Goal: Task Accomplishment & Management: Use online tool/utility

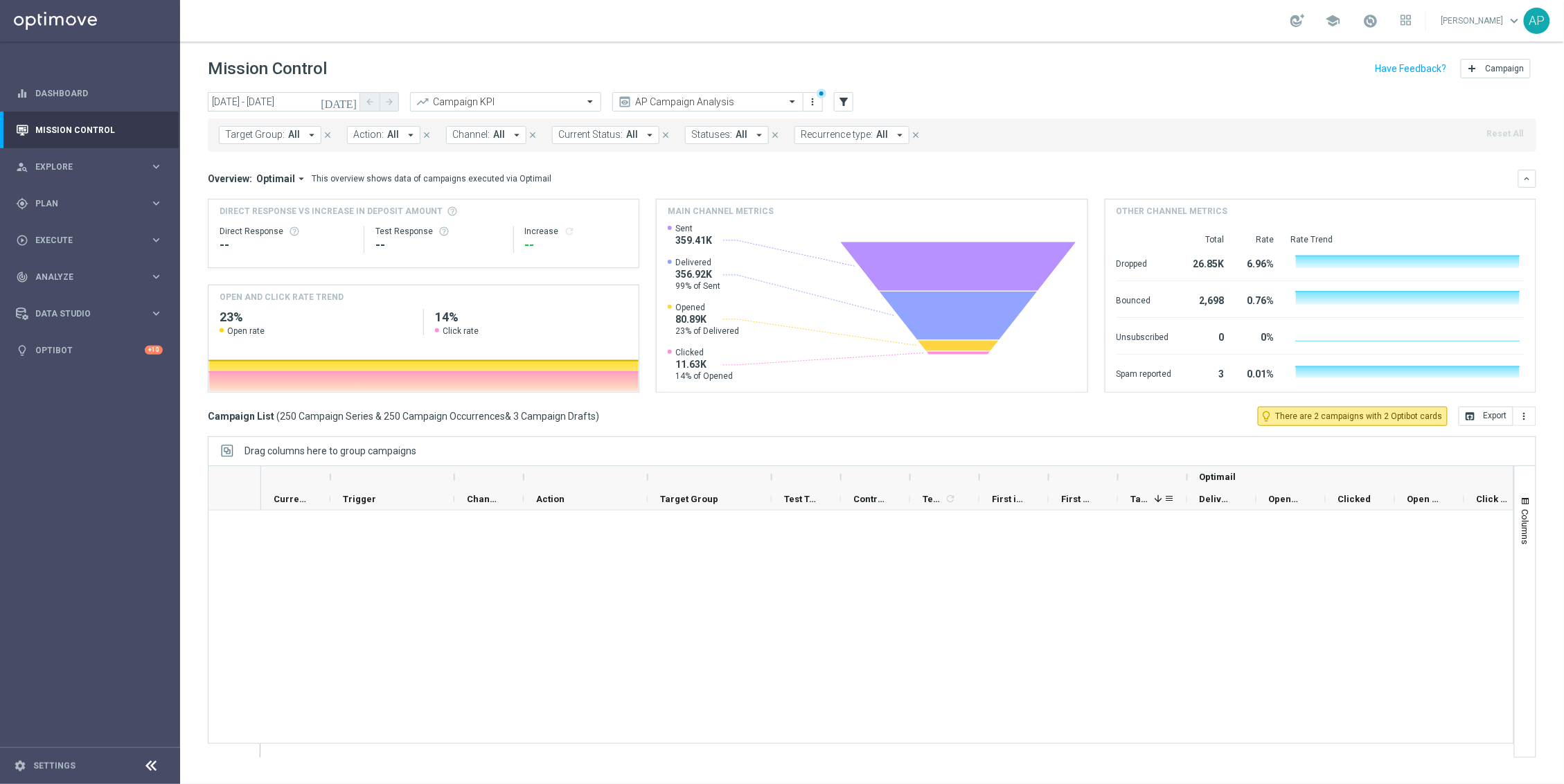
scroll to position [1312, 0]
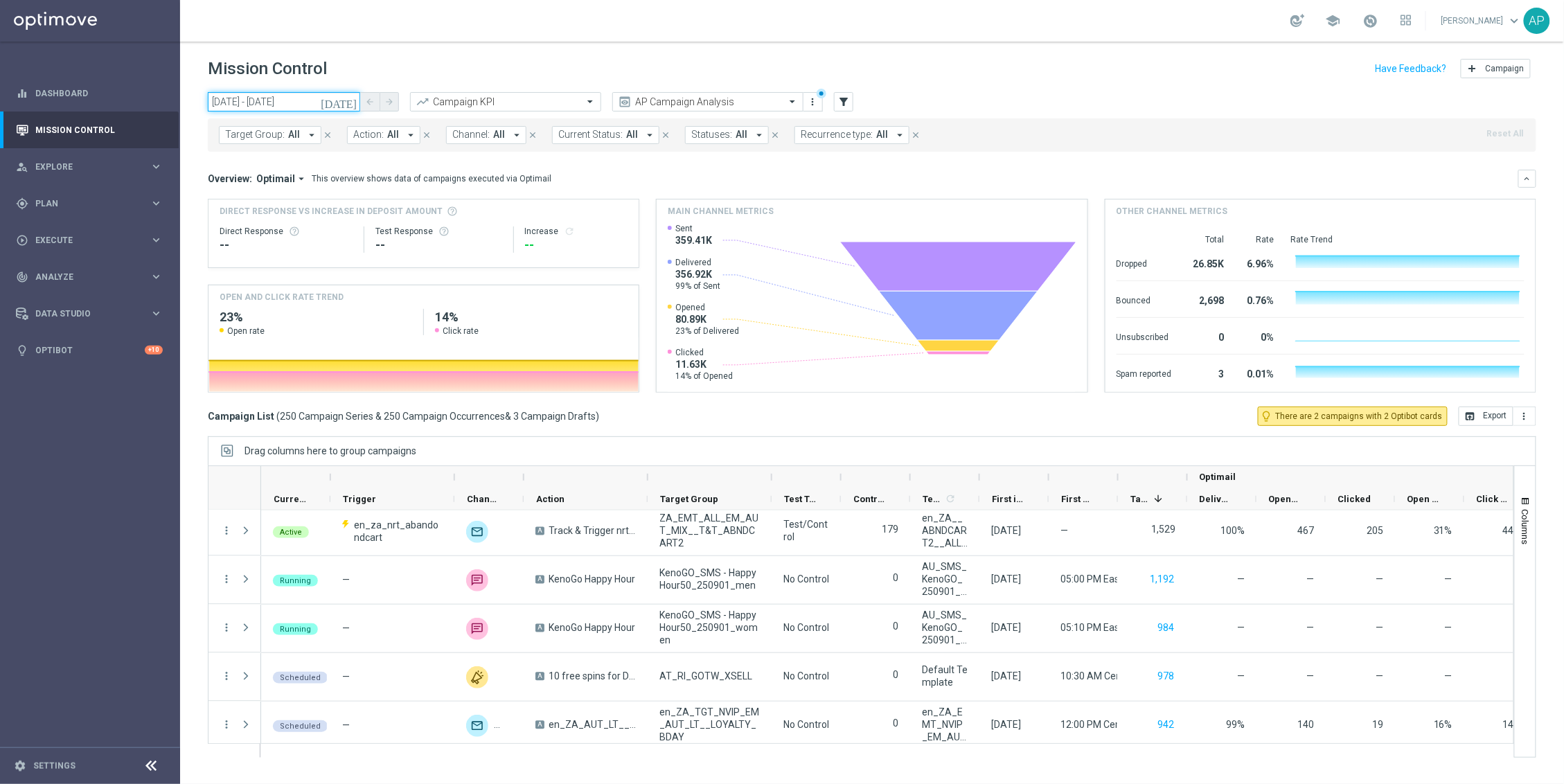
click at [304, 100] on input "[DATE] - [DATE]" at bounding box center [284, 102] width 152 height 20
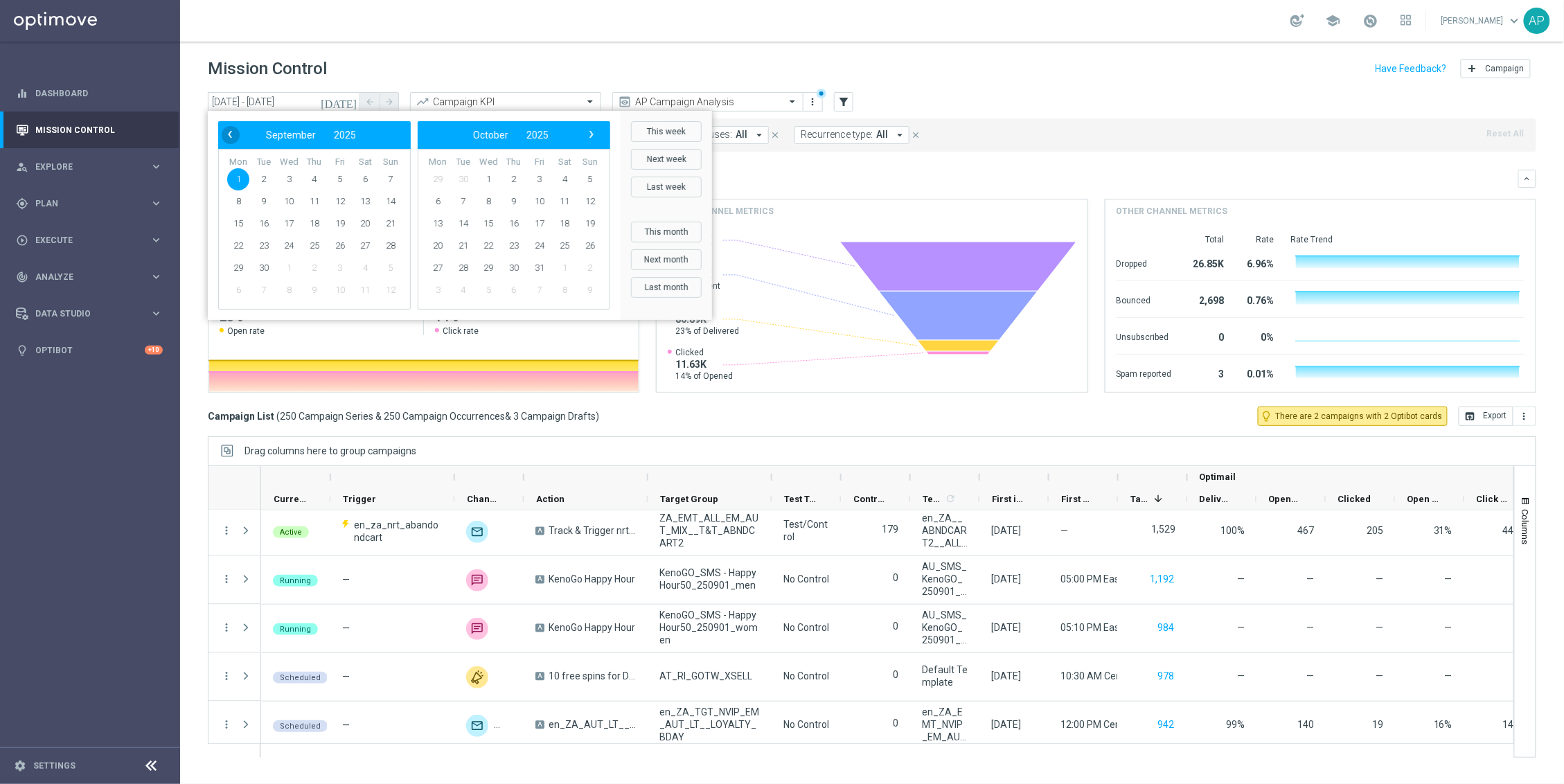
click at [238, 134] on span "‹" at bounding box center [229, 134] width 18 height 18
click at [238, 137] on span "‹" at bounding box center [229, 134] width 18 height 18
click at [235, 140] on span "‹" at bounding box center [229, 134] width 18 height 18
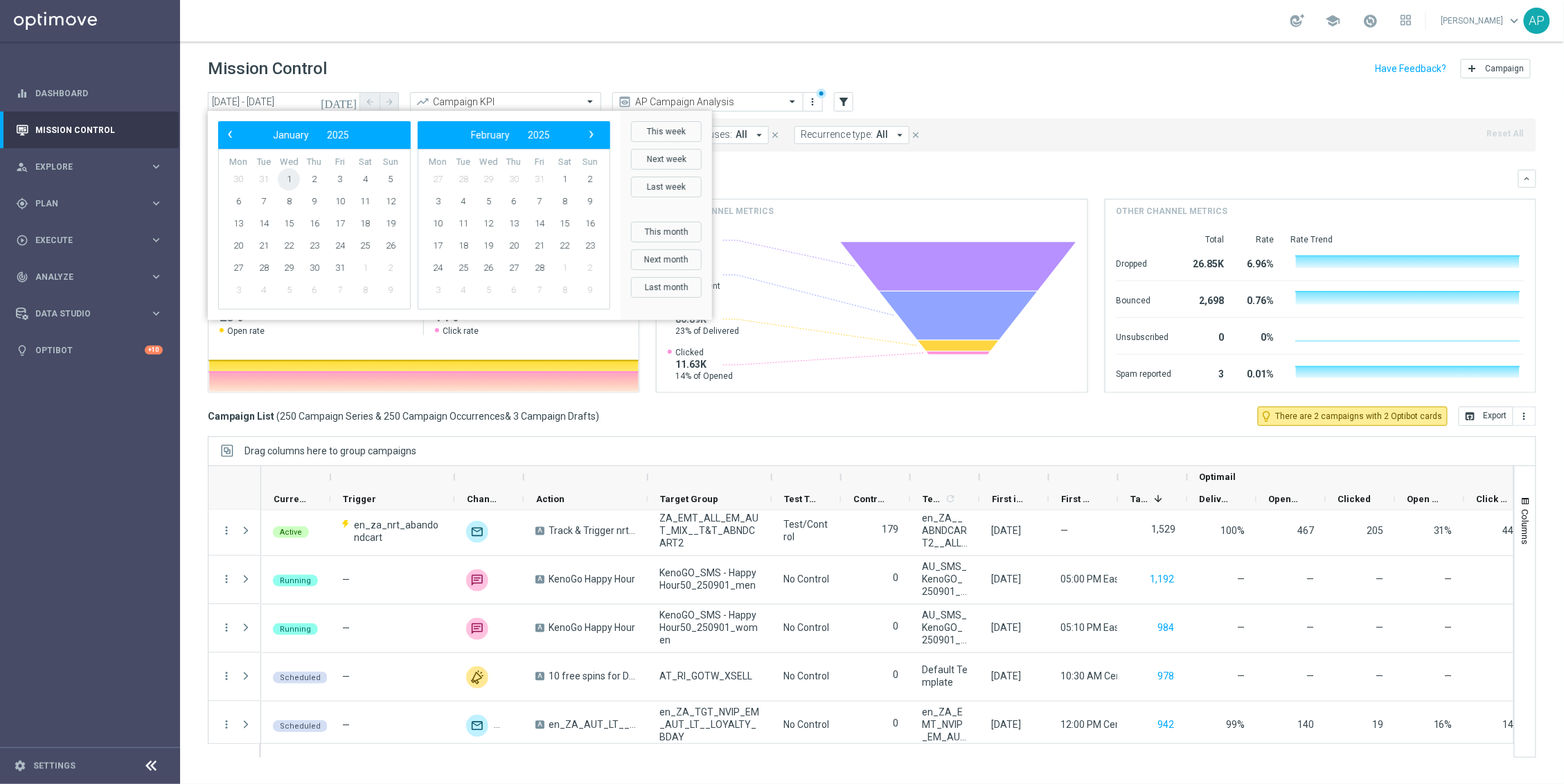
click at [290, 179] on span "1" at bounding box center [289, 179] width 22 height 22
click at [584, 134] on span "›" at bounding box center [591, 134] width 18 height 18
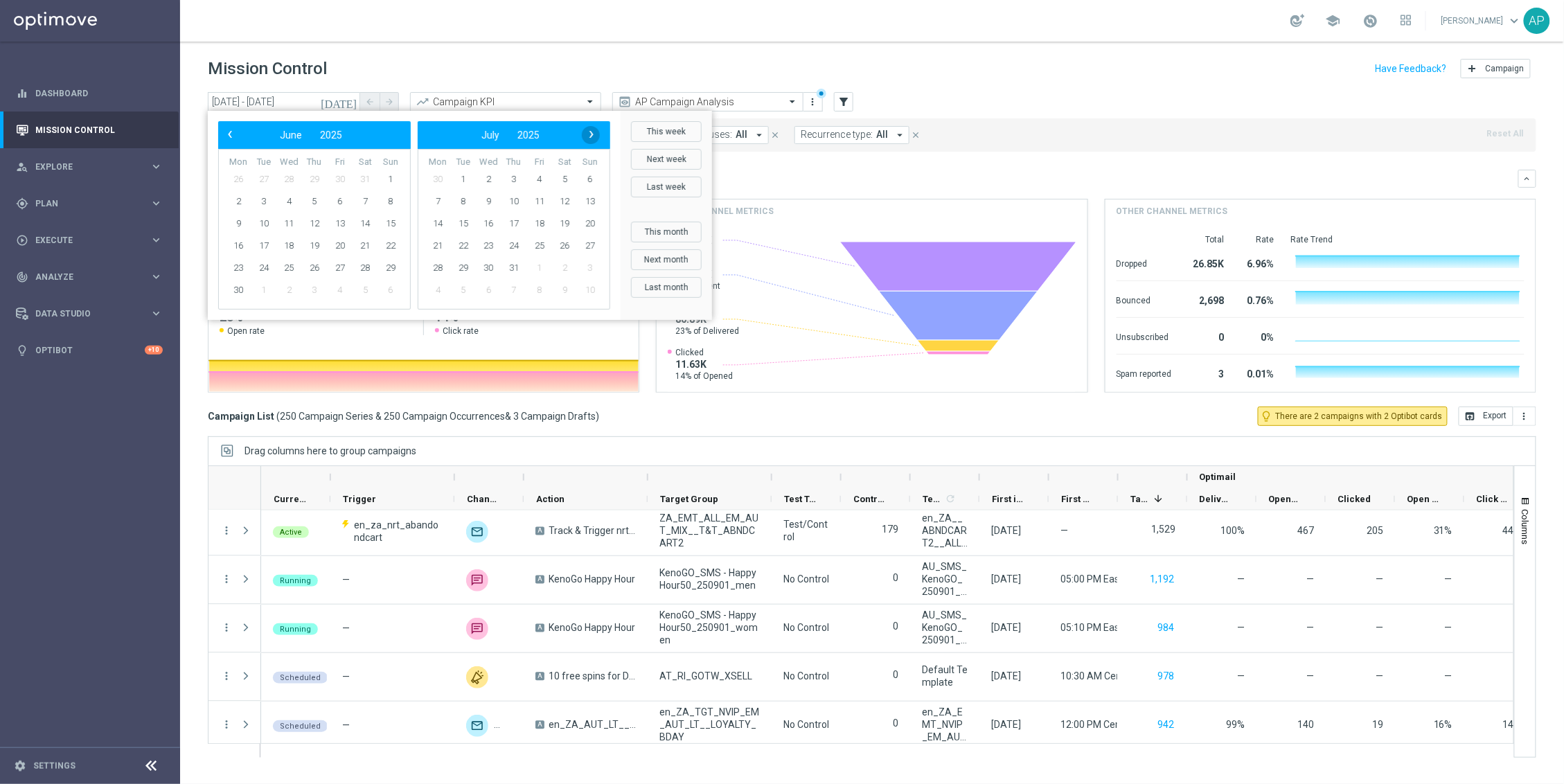
click at [584, 137] on span "›" at bounding box center [591, 134] width 18 height 18
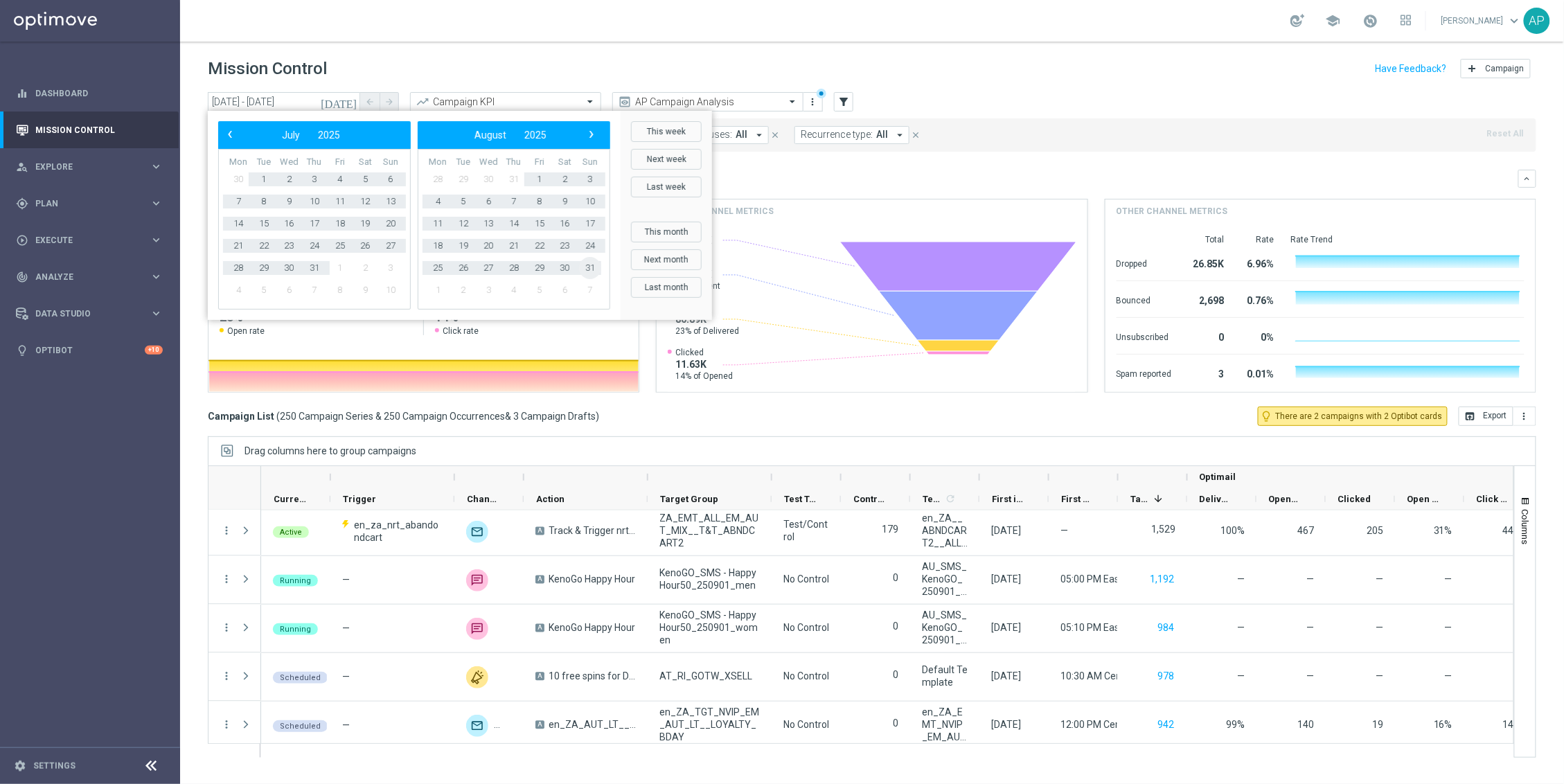
click at [587, 262] on span "31" at bounding box center [590, 268] width 22 height 22
type input "[DATE] - [DATE]"
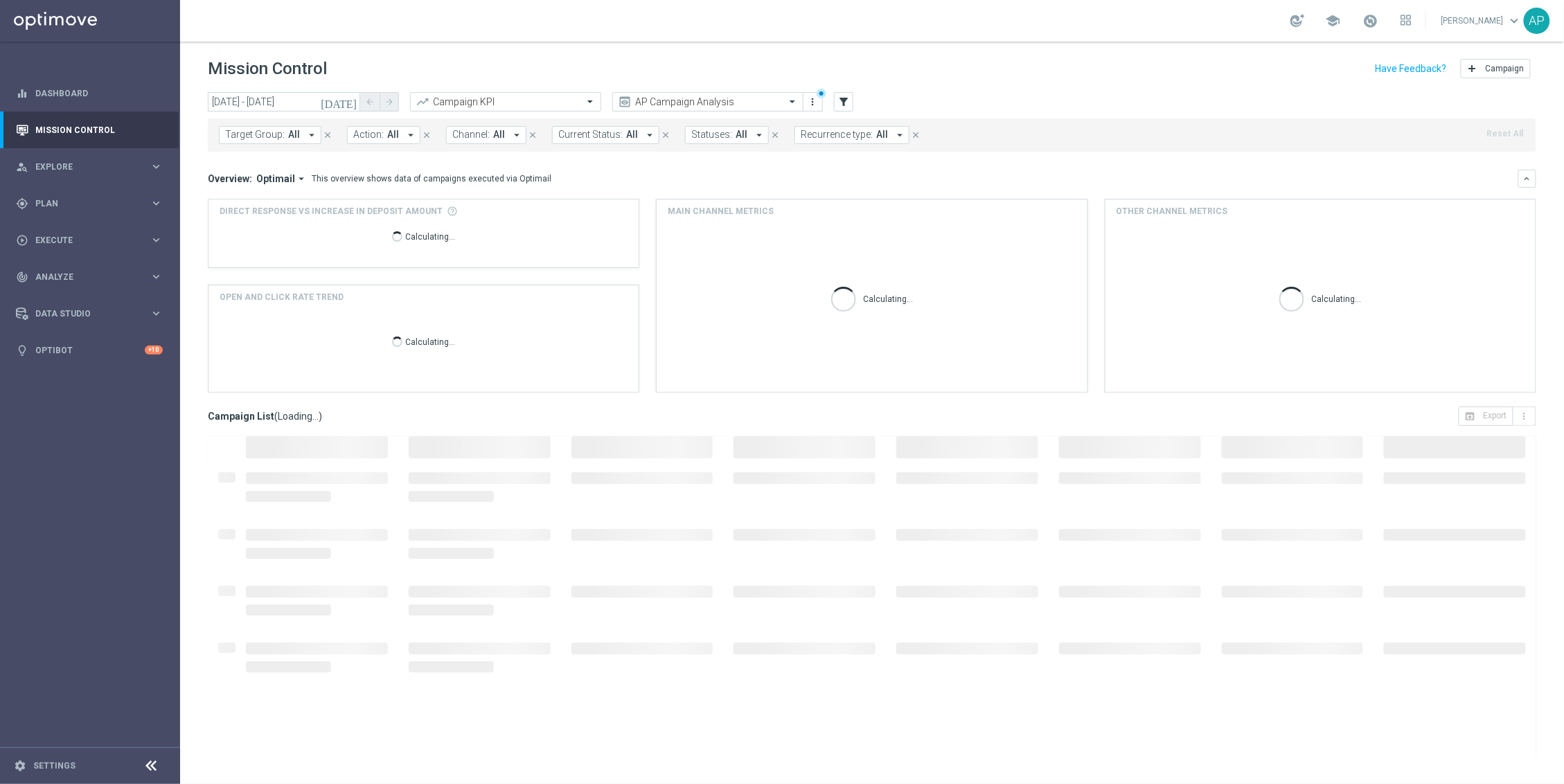
click at [387, 139] on span "All" at bounding box center [393, 134] width 12 height 12
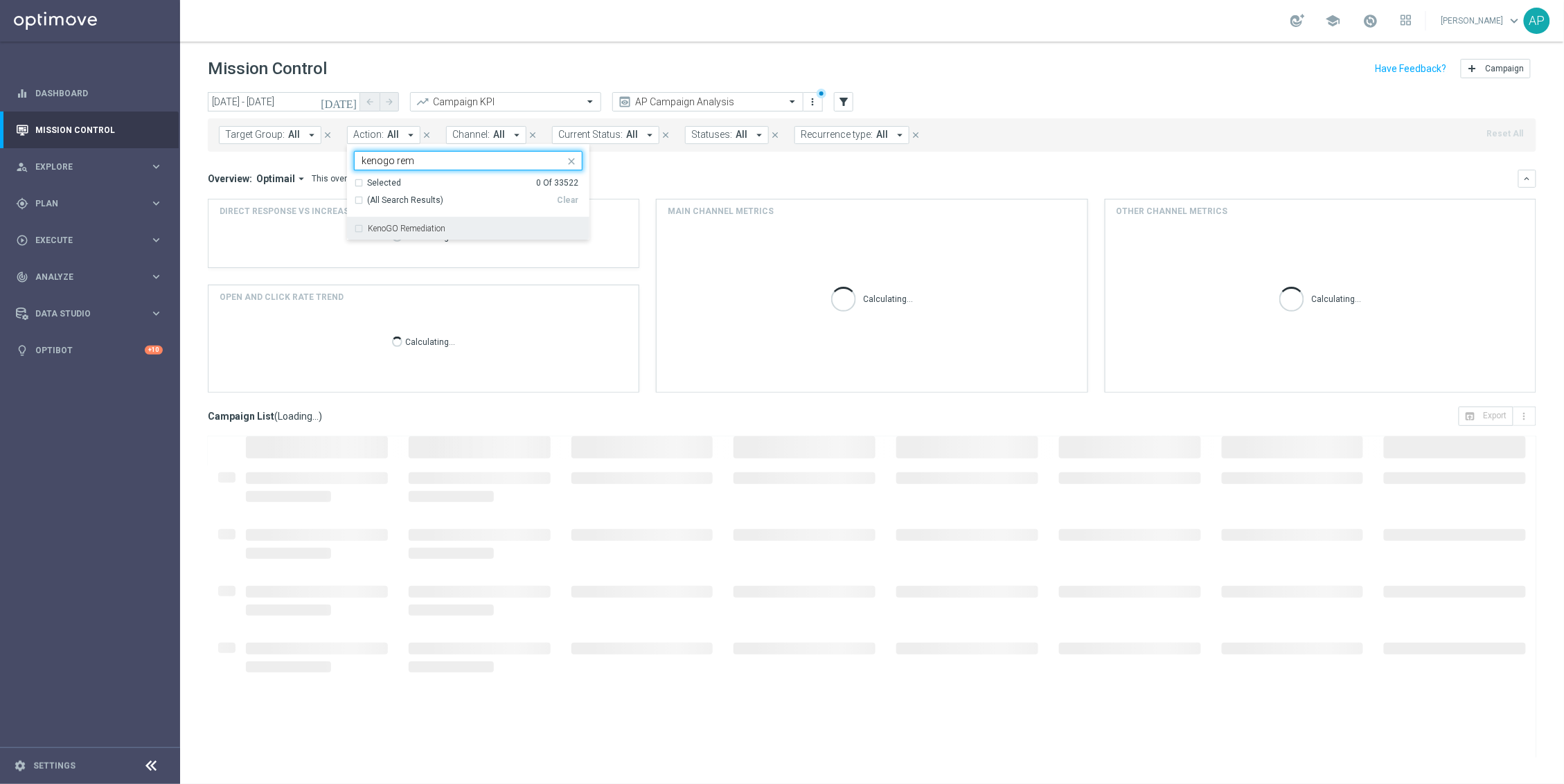
click at [422, 227] on label "KenoGO Remediation" at bounding box center [406, 228] width 77 height 8
type input "kenogo rem"
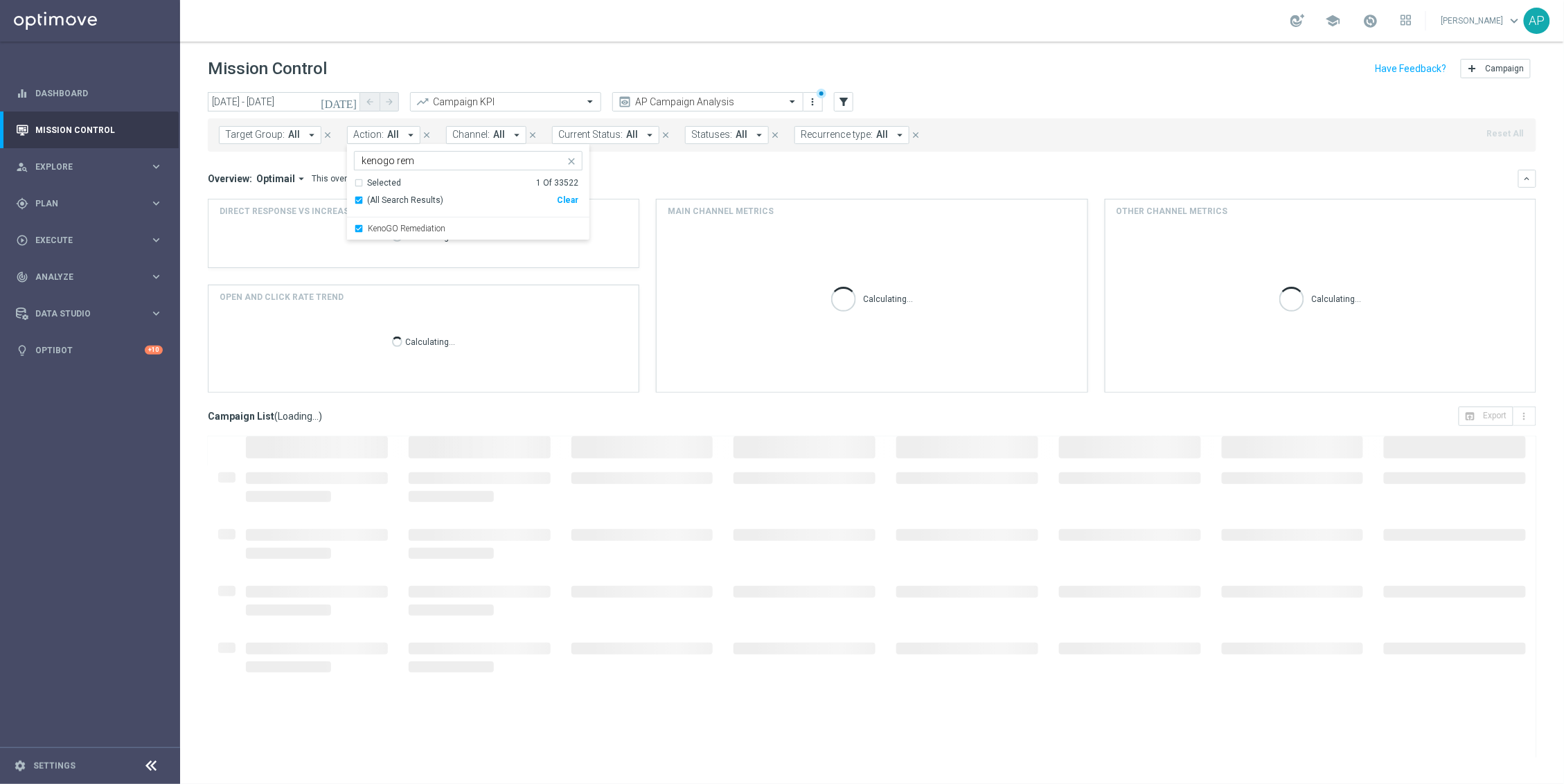
click at [740, 183] on div "Overview: Optimail arrow_drop_down This overview shows data of campaigns execut…" at bounding box center [862, 178] width 1310 height 12
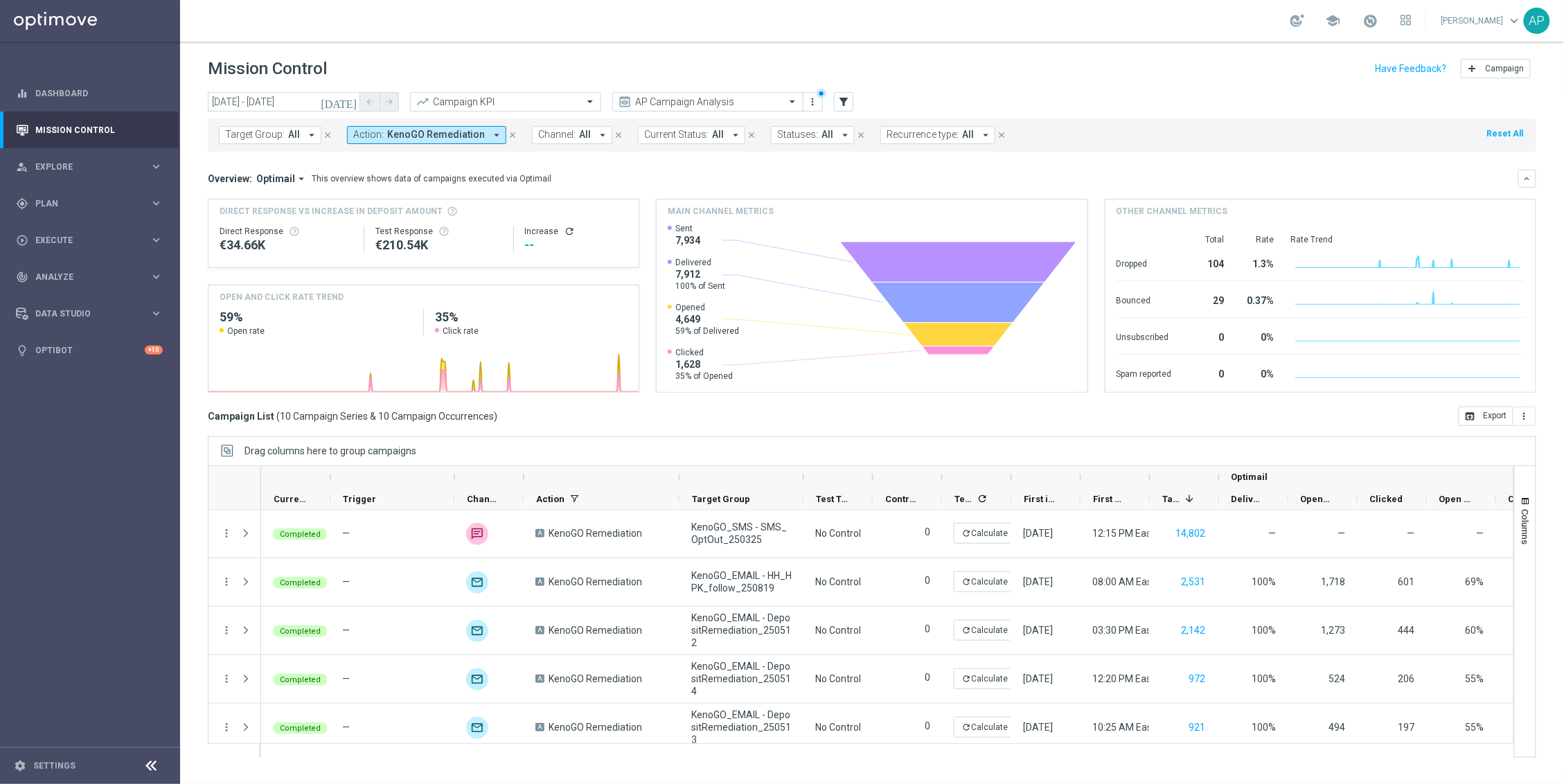
drag, startPoint x: 649, startPoint y: 479, endPoint x: 680, endPoint y: 483, distance: 31.3
click at [680, 483] on div at bounding box center [680, 477] width 6 height 22
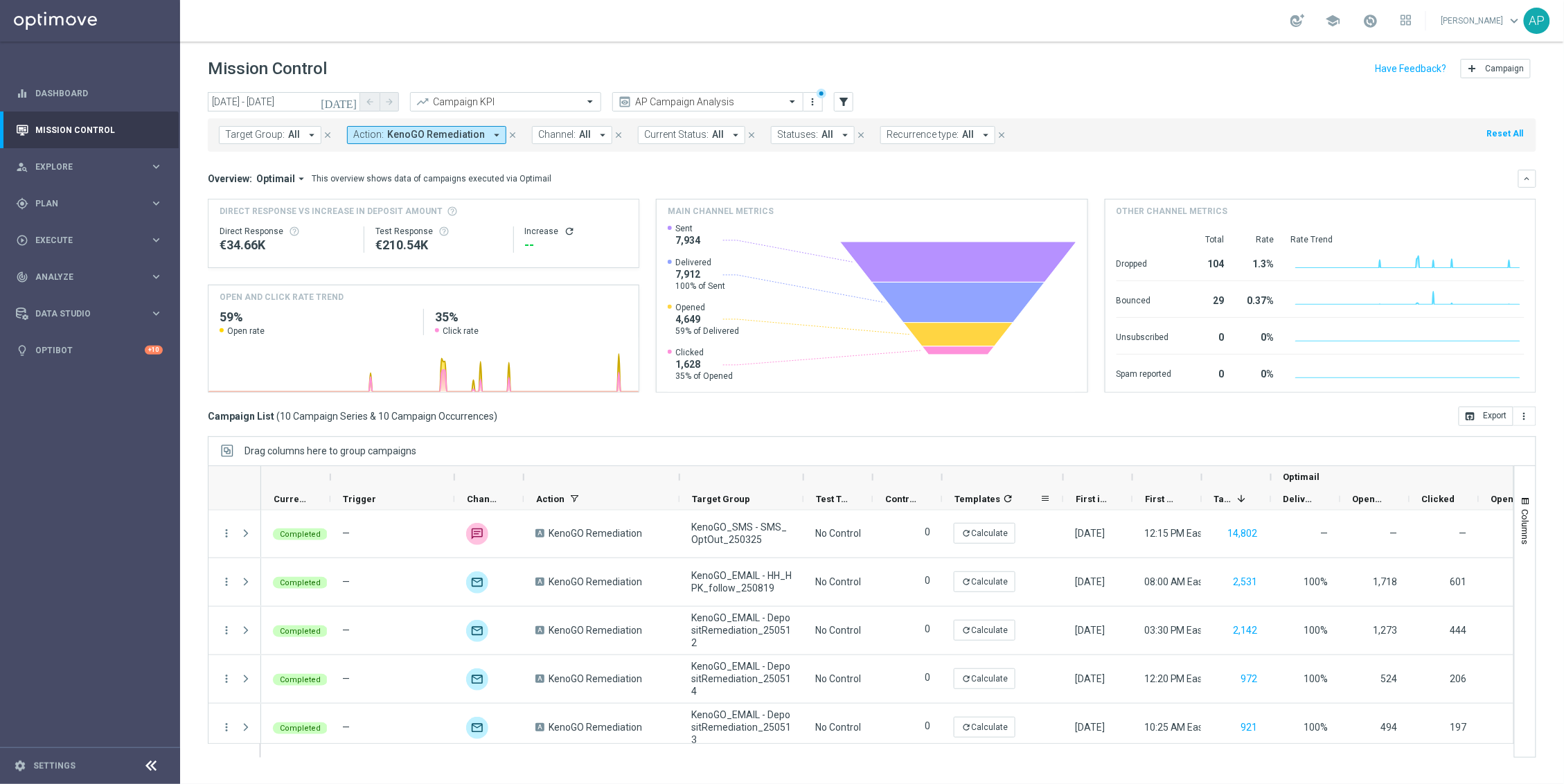
drag, startPoint x: 1010, startPoint y: 484, endPoint x: 1060, endPoint y: 498, distance: 51.9
click at [1060, 498] on div "Optimail" at bounding box center [1321, 488] width 2121 height 45
click at [1009, 498] on icon "refresh" at bounding box center [1007, 498] width 11 height 11
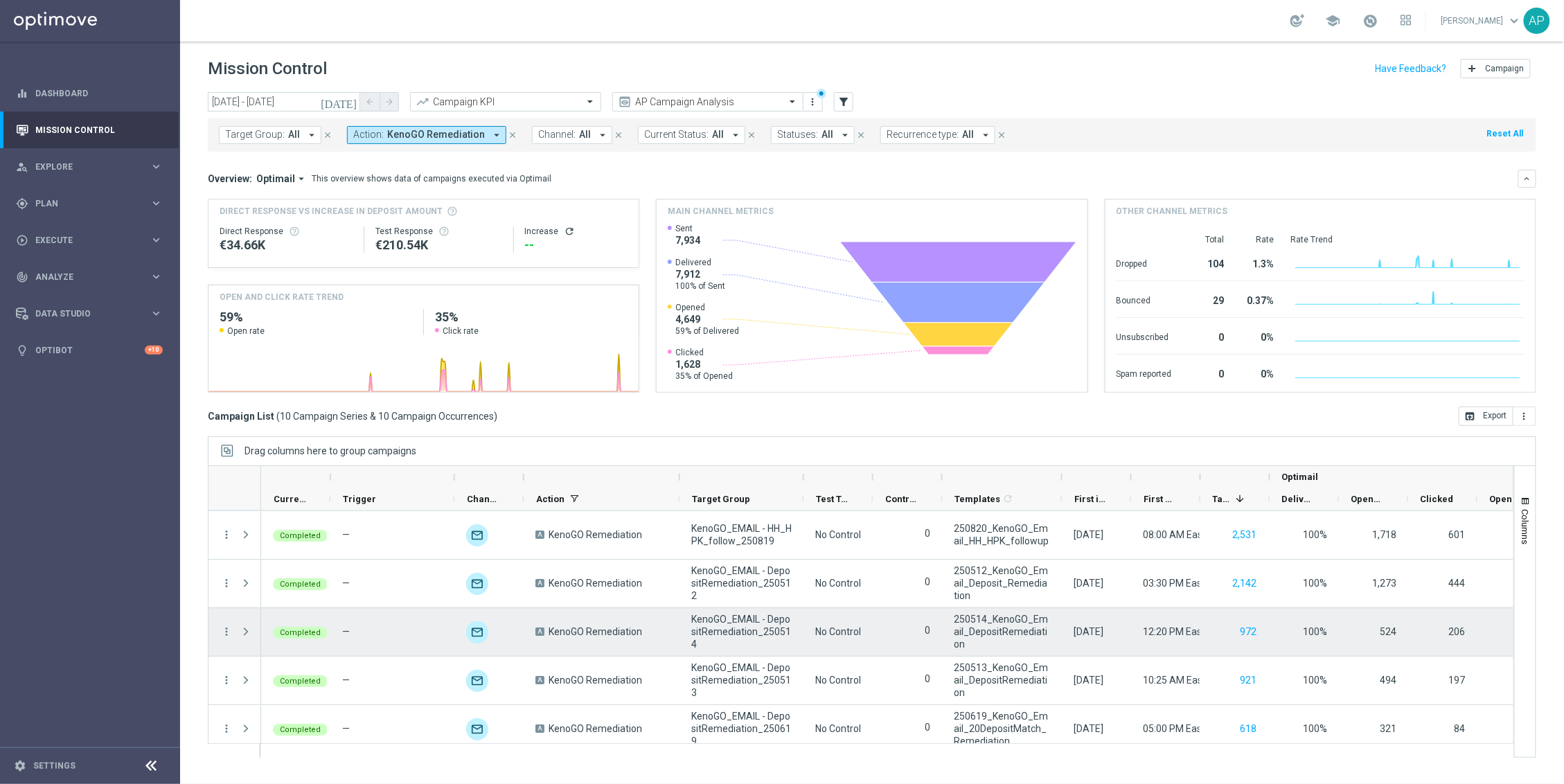
scroll to position [48, 0]
click at [225, 629] on icon "more_vert" at bounding box center [226, 631] width 12 height 12
click at [700, 639] on span "KenoGO_EMAIL - DepositRemediation_250514" at bounding box center [741, 631] width 100 height 37
drag, startPoint x: 692, startPoint y: 616, endPoint x: 704, endPoint y: 642, distance: 28.6
click at [704, 642] on span "KenoGO_EMAIL - DepositRemediation_250514" at bounding box center [741, 631] width 100 height 37
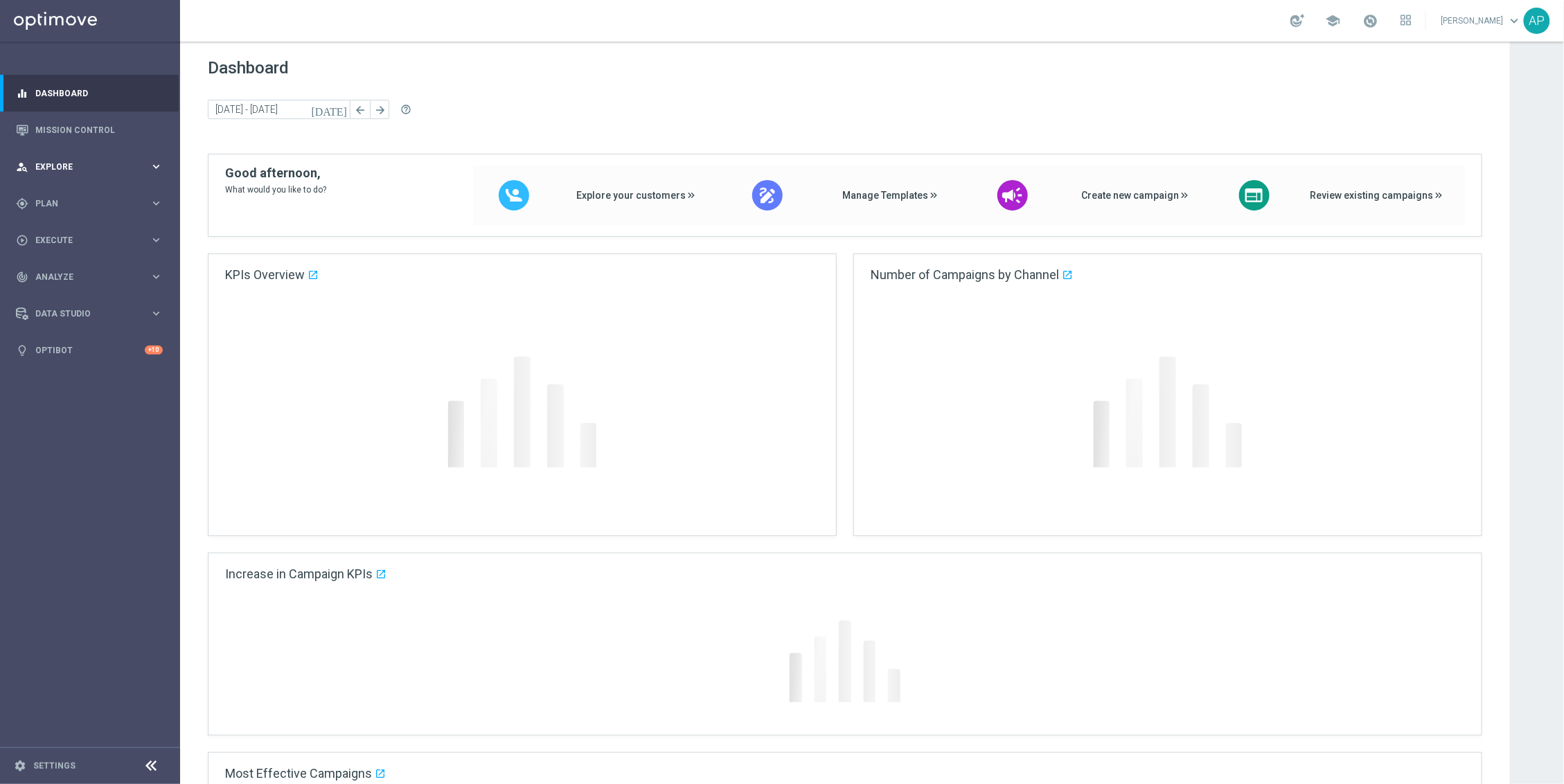
click at [99, 178] on div "person_search Explore keyboard_arrow_right" at bounding box center [89, 167] width 178 height 37
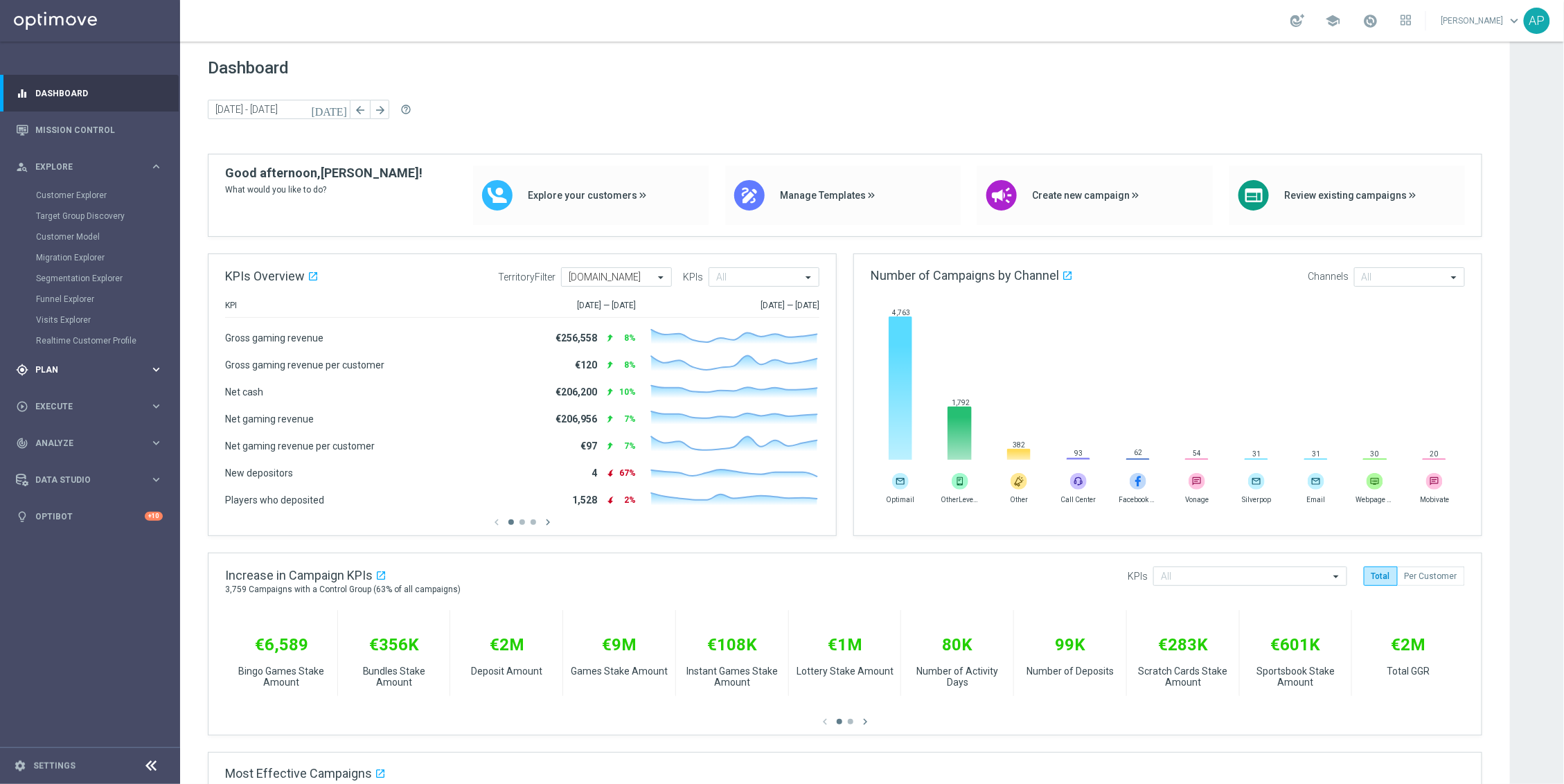
click at [68, 361] on div "gps_fixed Plan keyboard_arrow_right" at bounding box center [89, 369] width 178 height 37
click at [75, 278] on button "Templates keyboard_arrow_right" at bounding box center [99, 273] width 127 height 11
click at [69, 297] on link "Optimail" at bounding box center [94, 294] width 101 height 11
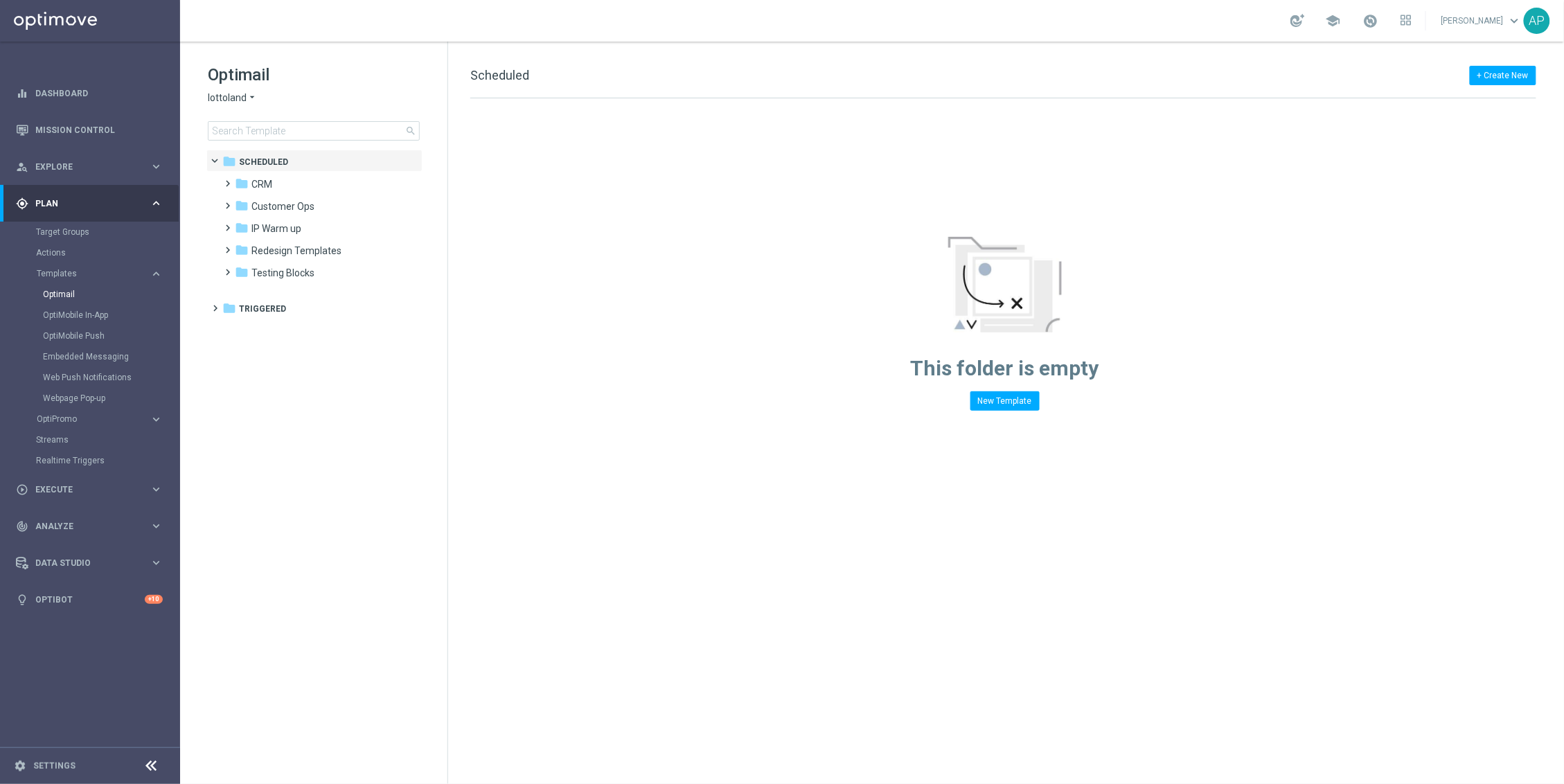
click at [235, 97] on span "lottoland" at bounding box center [227, 98] width 39 height 13
click at [251, 97] on icon "arrow_drop_down" at bounding box center [251, 98] width 11 height 13
click at [240, 89] on div "Optimail lottoland arrow_drop_down × lottoland search" at bounding box center [327, 102] width 240 height 77
click at [243, 94] on span "lottoland" at bounding box center [227, 98] width 39 height 13
click at [251, 123] on div "KenoGO" at bounding box center [260, 130] width 104 height 17
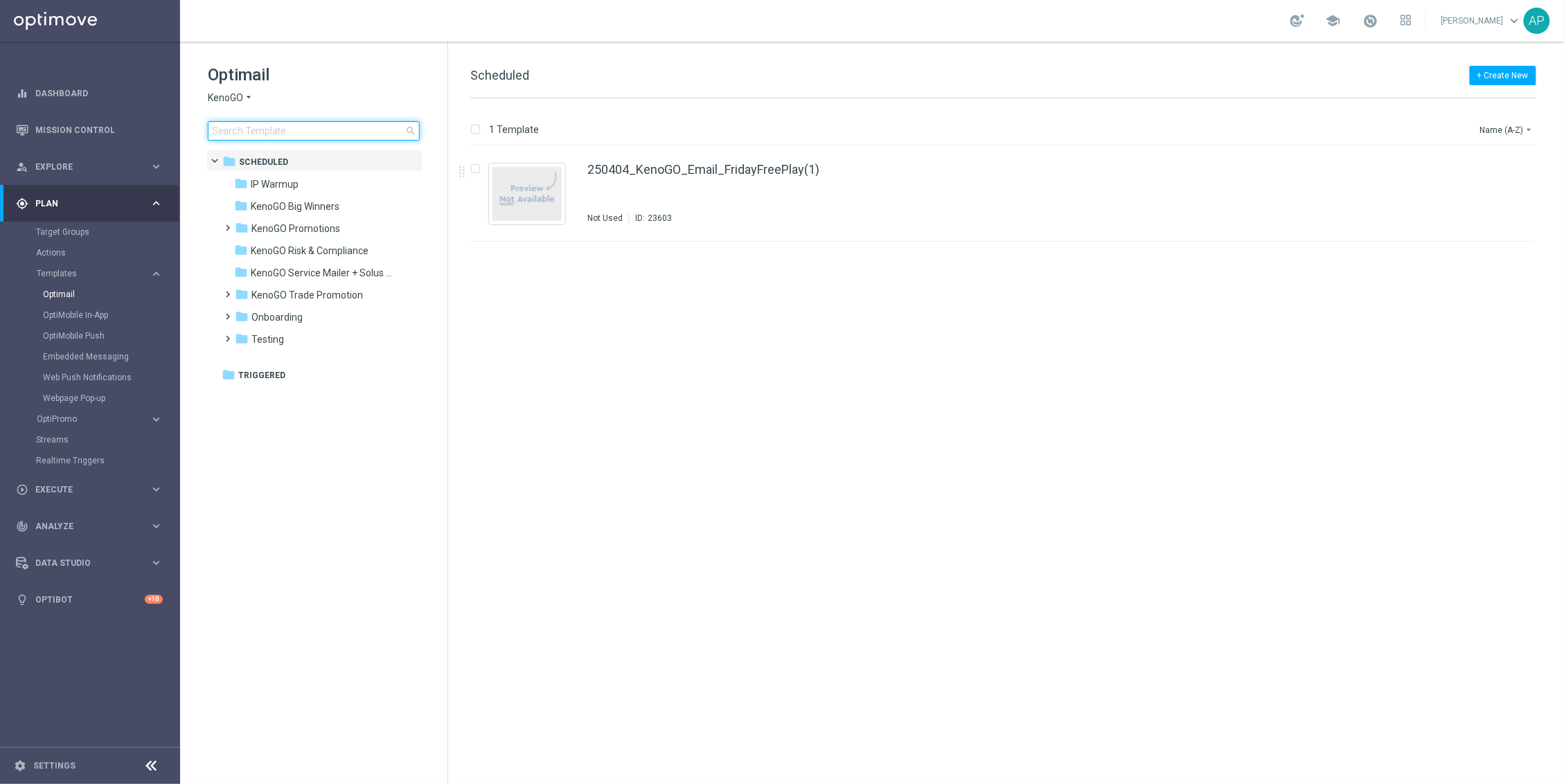
click at [273, 133] on input at bounding box center [314, 131] width 212 height 20
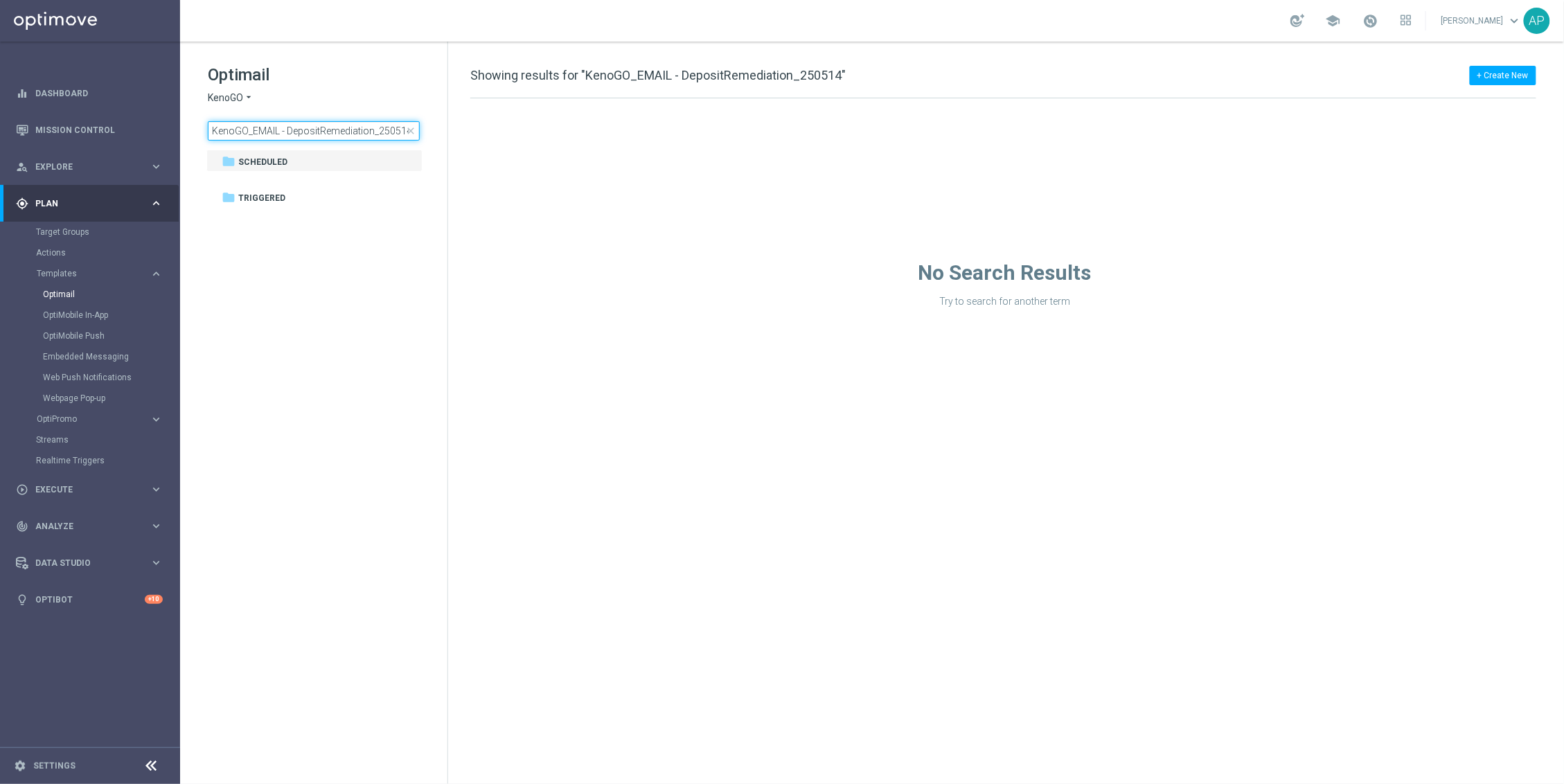
drag, startPoint x: 289, startPoint y: 132, endPoint x: -121, endPoint y: 134, distance: 410.0
click at [0, 134] on html "equalizer Dashboard Mission Control" at bounding box center [782, 392] width 1564 height 784
drag, startPoint x: 352, startPoint y: 127, endPoint x: 297, endPoint y: 136, distance: 55.7
click at [297, 136] on input "DepositRemediation_250514" at bounding box center [314, 131] width 212 height 20
drag, startPoint x: 246, startPoint y: 132, endPoint x: 43, endPoint y: 126, distance: 203.1
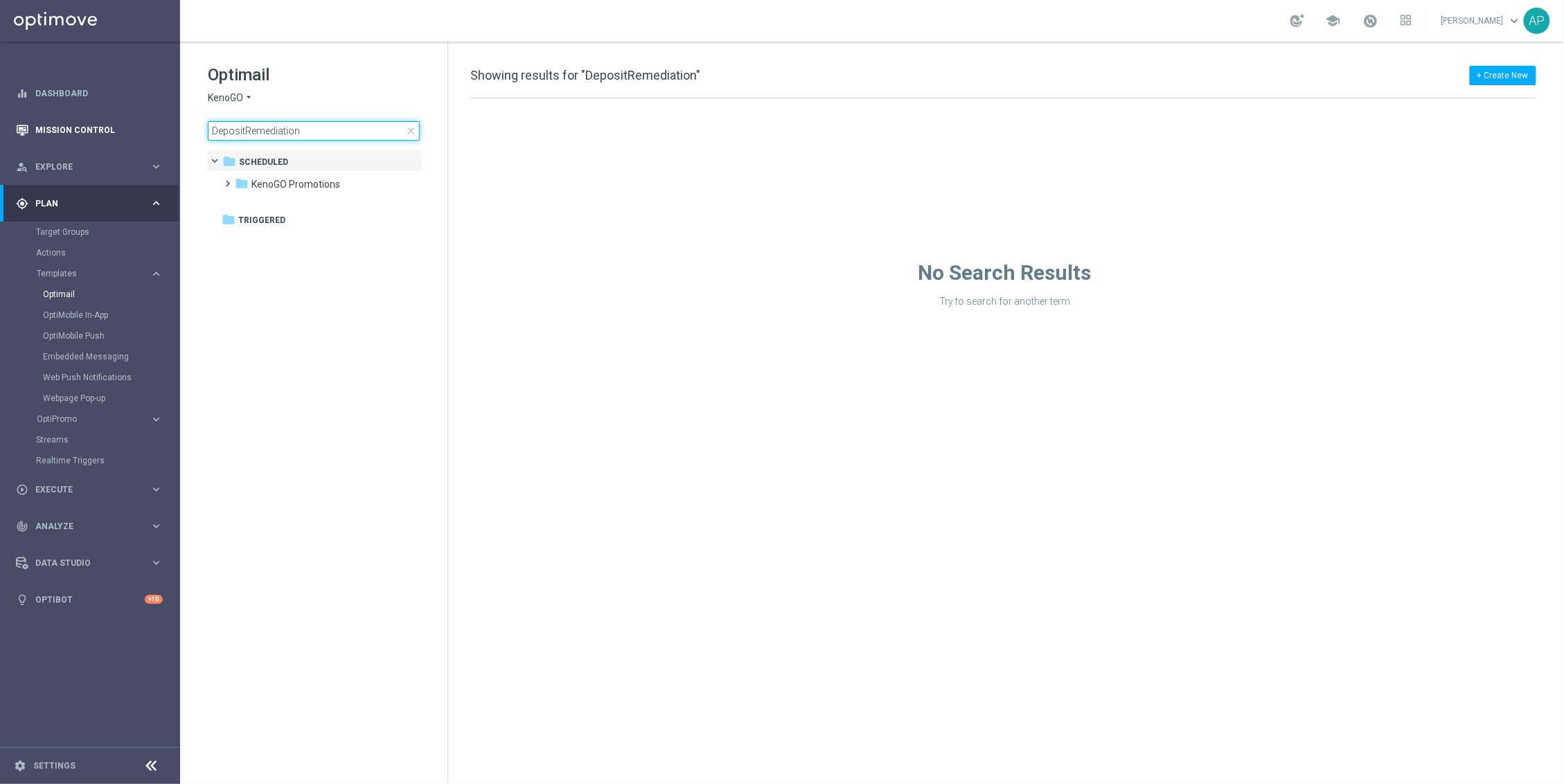
click at [43, 126] on main "equalizer Dashboard Mission Control" at bounding box center [782, 392] width 1564 height 784
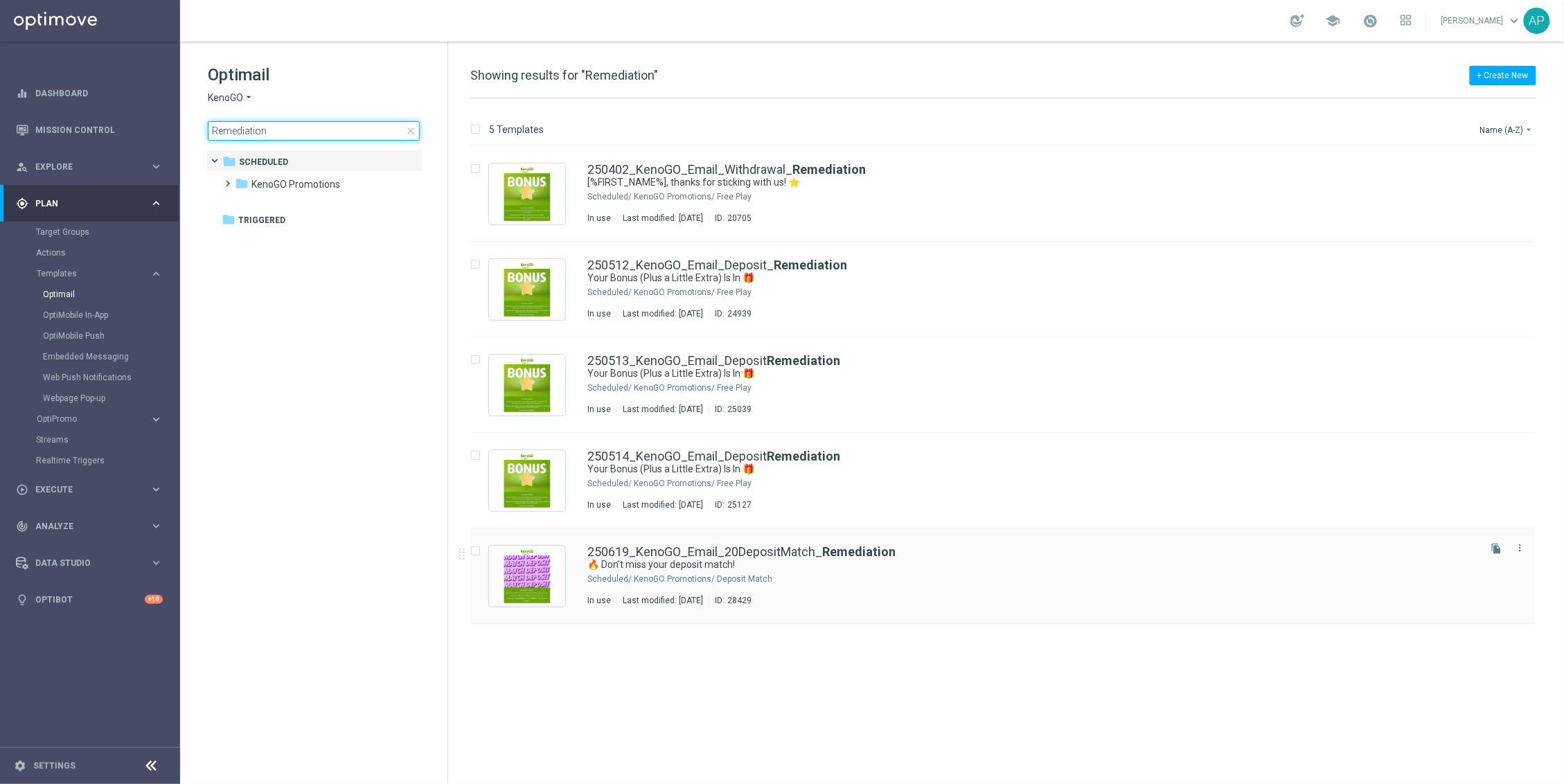
type input "Remediation"
click at [905, 589] on div "250619_KenoGO_Email_20DepositMatch_ Remediation 🔥 Don't miss your deposit match…" at bounding box center [1032, 576] width 889 height 60
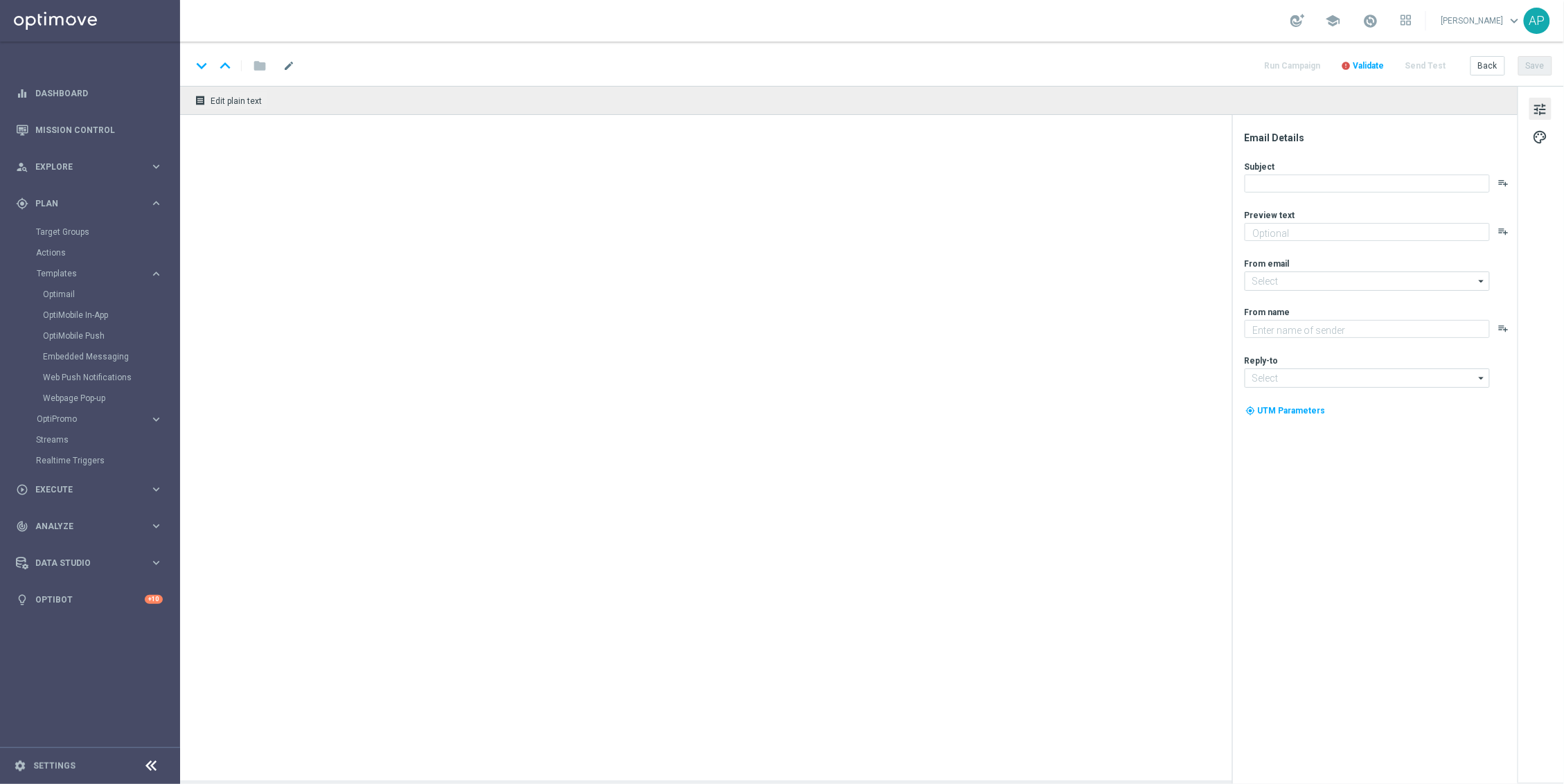
type textarea "We want to make it up to you - deposit $20, get 100% back in bonus cash!"
type textarea "KenoGO"
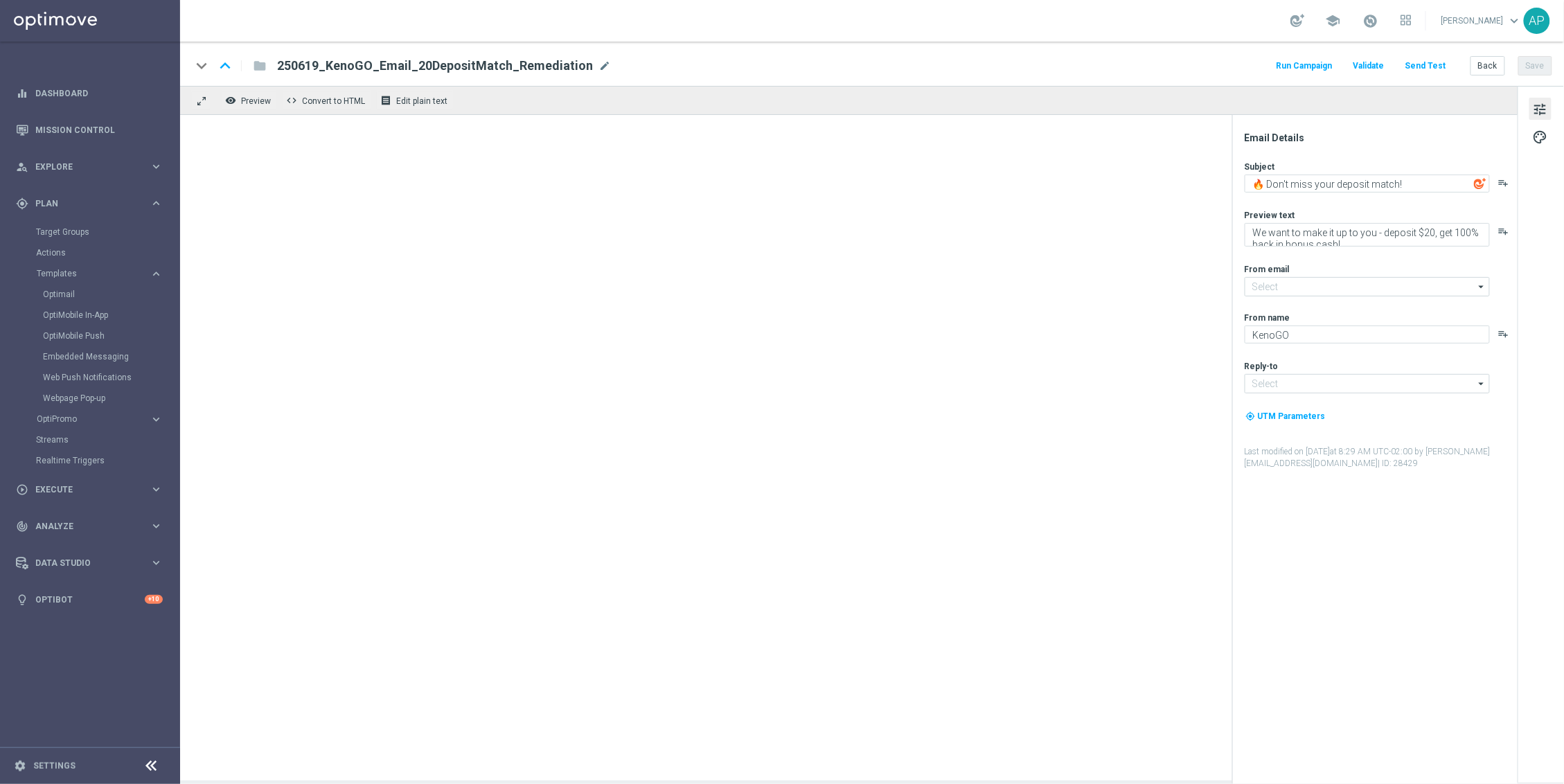
type input "mail@crm.kenogo.com.au"
type input "support@kenogo.com.au"
drag, startPoint x: 1253, startPoint y: 234, endPoint x: 1381, endPoint y: 246, distance: 128.6
click at [1381, 246] on textarea "We want to make it up to you - deposit $20, get 100% back in bonus cash!" at bounding box center [1367, 235] width 245 height 23
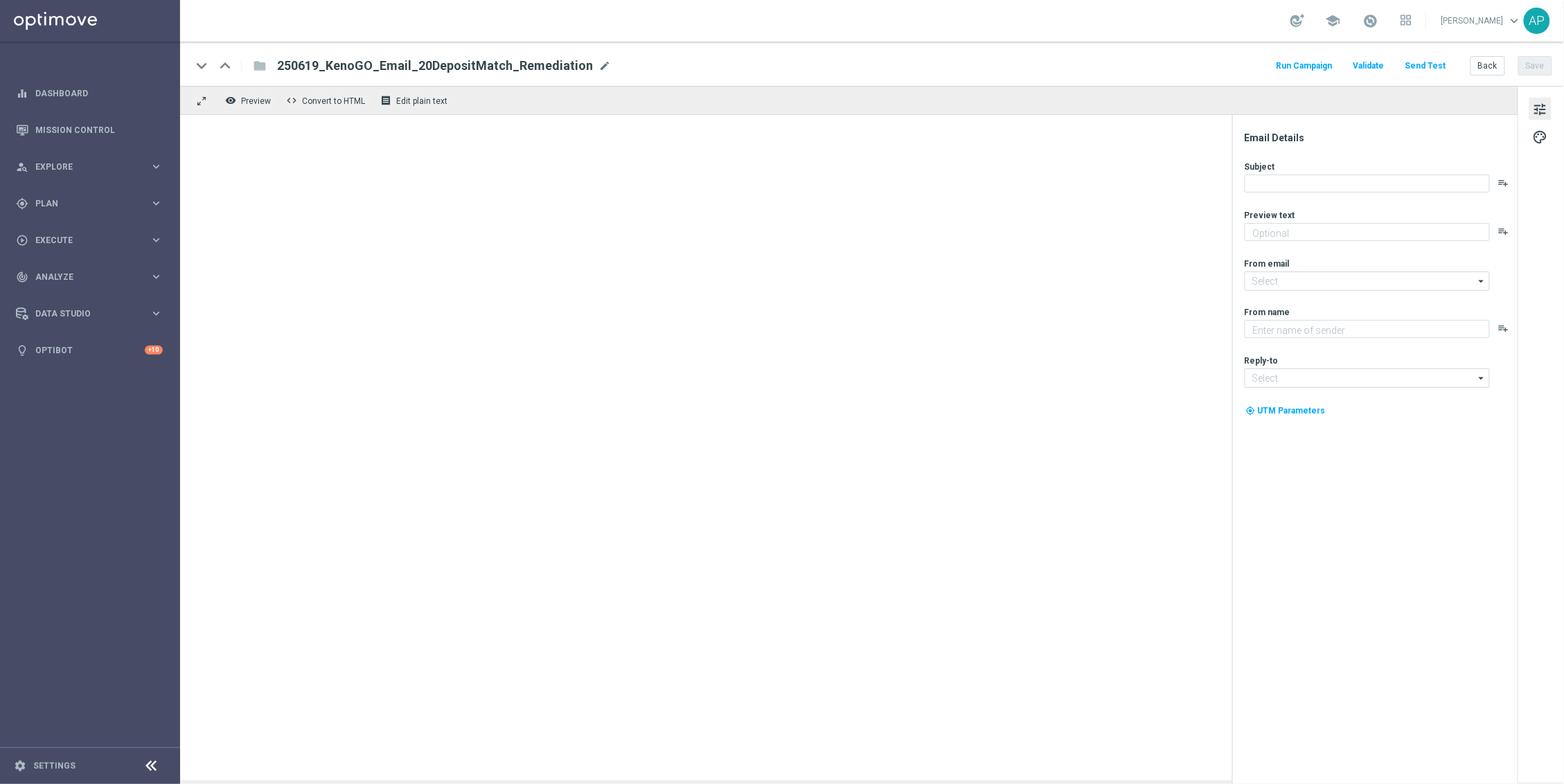
type textarea "We want to make it up to you - deposit $20, get 100% back in bonus cash!"
type input "[EMAIL_ADDRESS][DOMAIN_NAME]"
type textarea "KenoGO"
type input "support@kenogo.com.au"
